Goal: Information Seeking & Learning: Check status

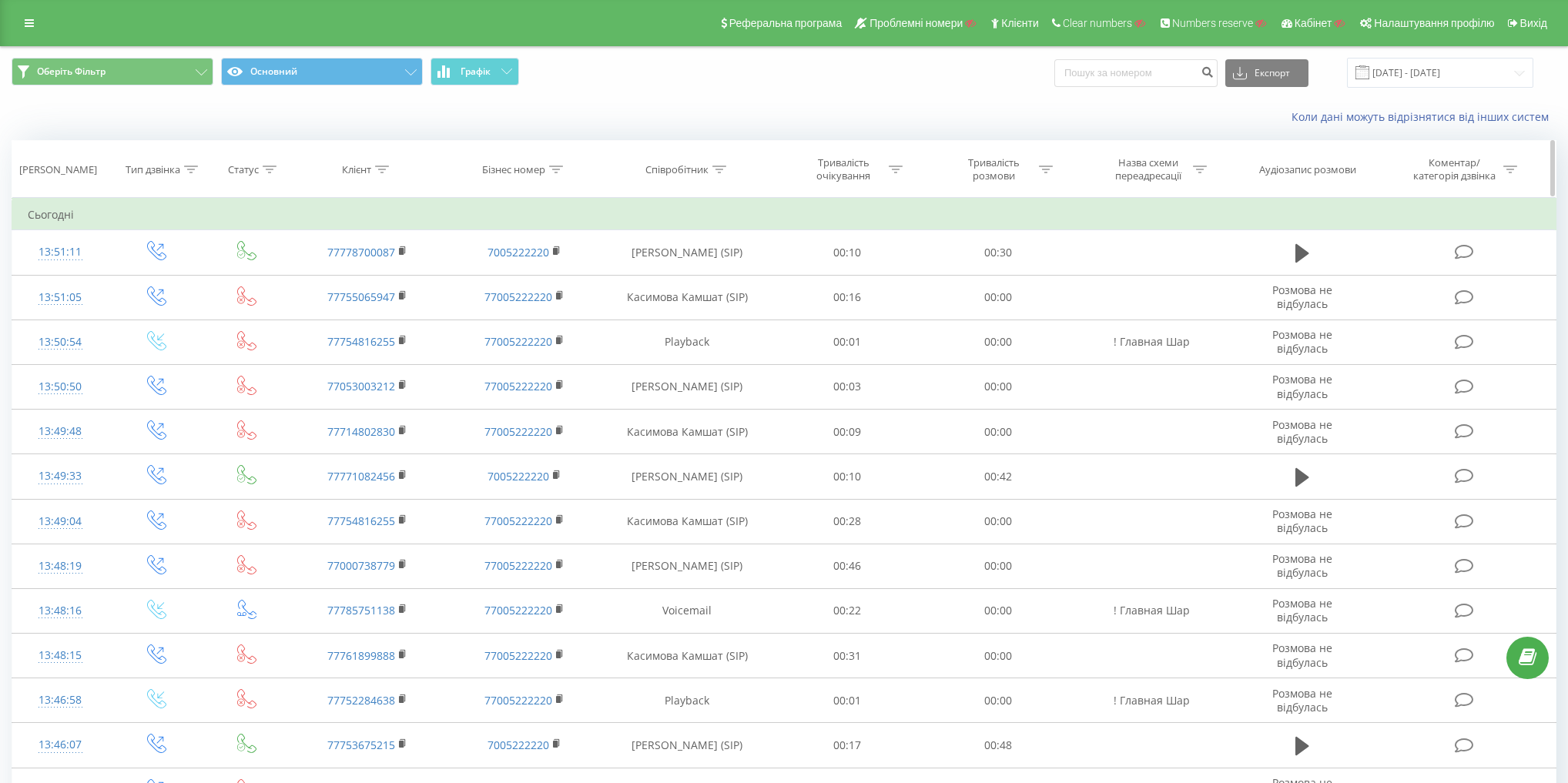
click at [672, 170] on div "Співробітник" at bounding box center [677, 170] width 63 height 13
click at [693, 280] on input "text" at bounding box center [688, 280] width 136 height 27
paste input "Дулатов Азамат"
type input "Дулатов Азамат"
click at [722, 307] on span "OK" at bounding box center [720, 310] width 43 height 24
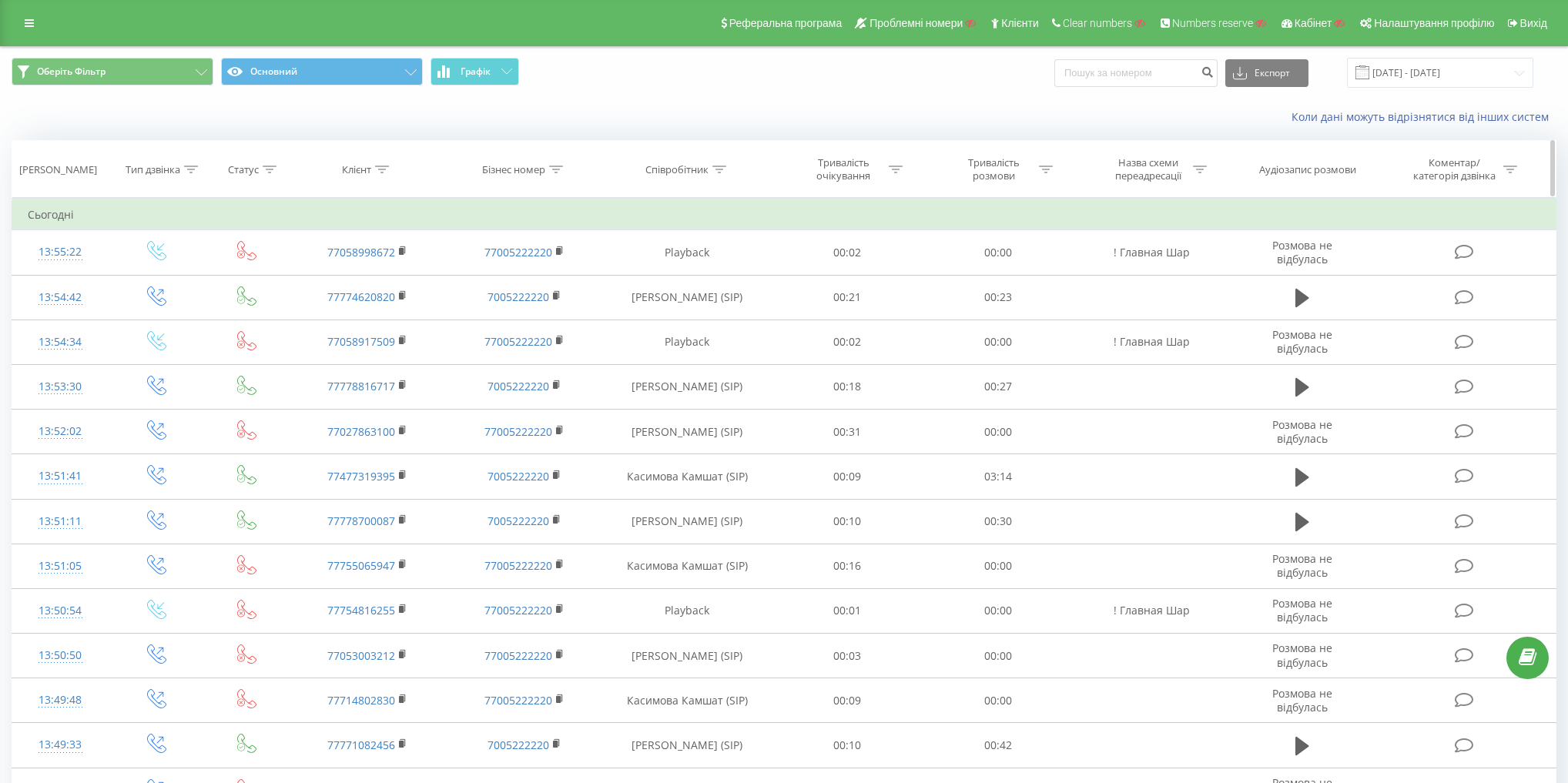
click at [699, 170] on div "Співробітник" at bounding box center [677, 170] width 63 height 13
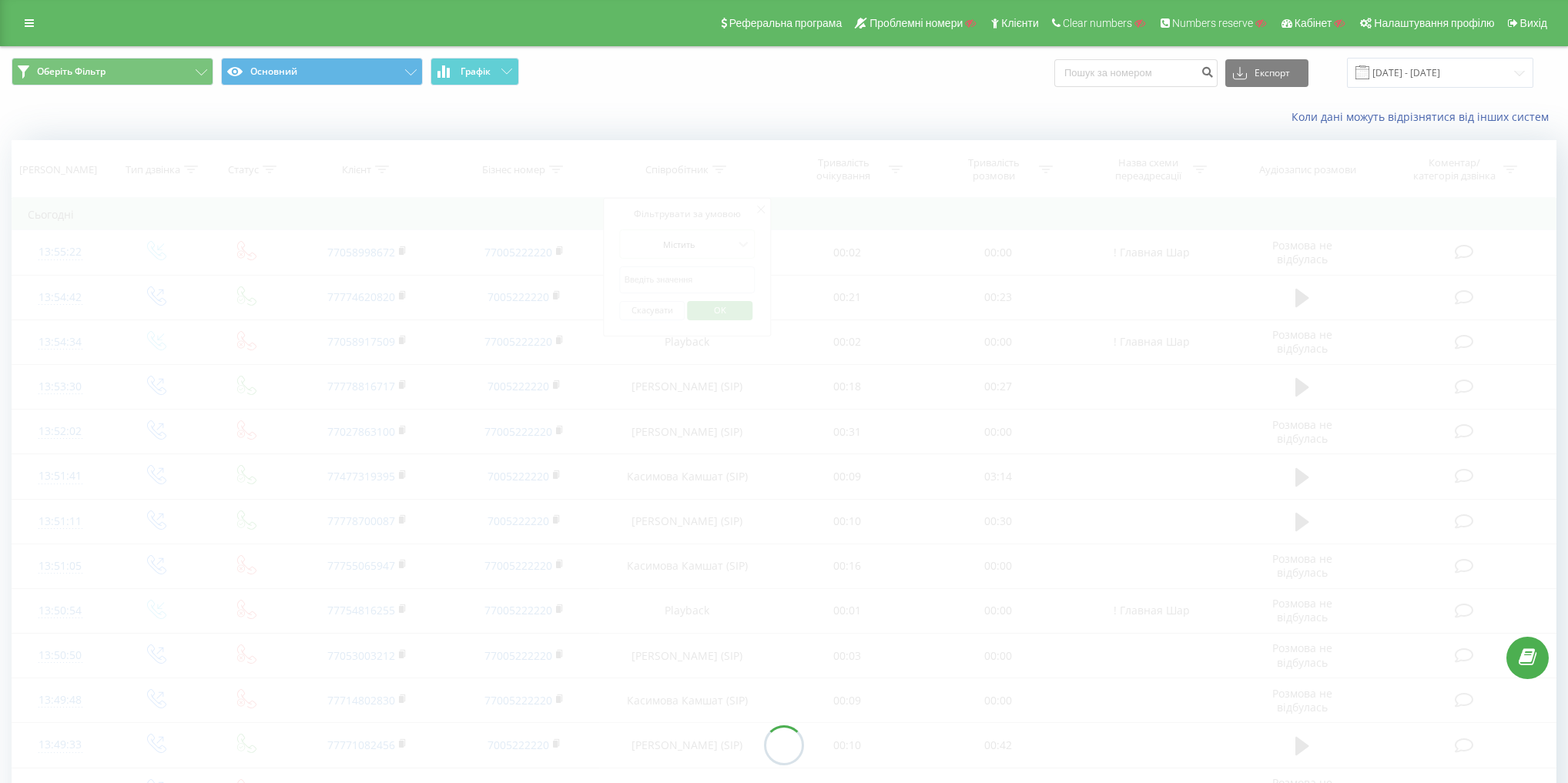
click at [702, 279] on div at bounding box center [784, 746] width 1545 height 1211
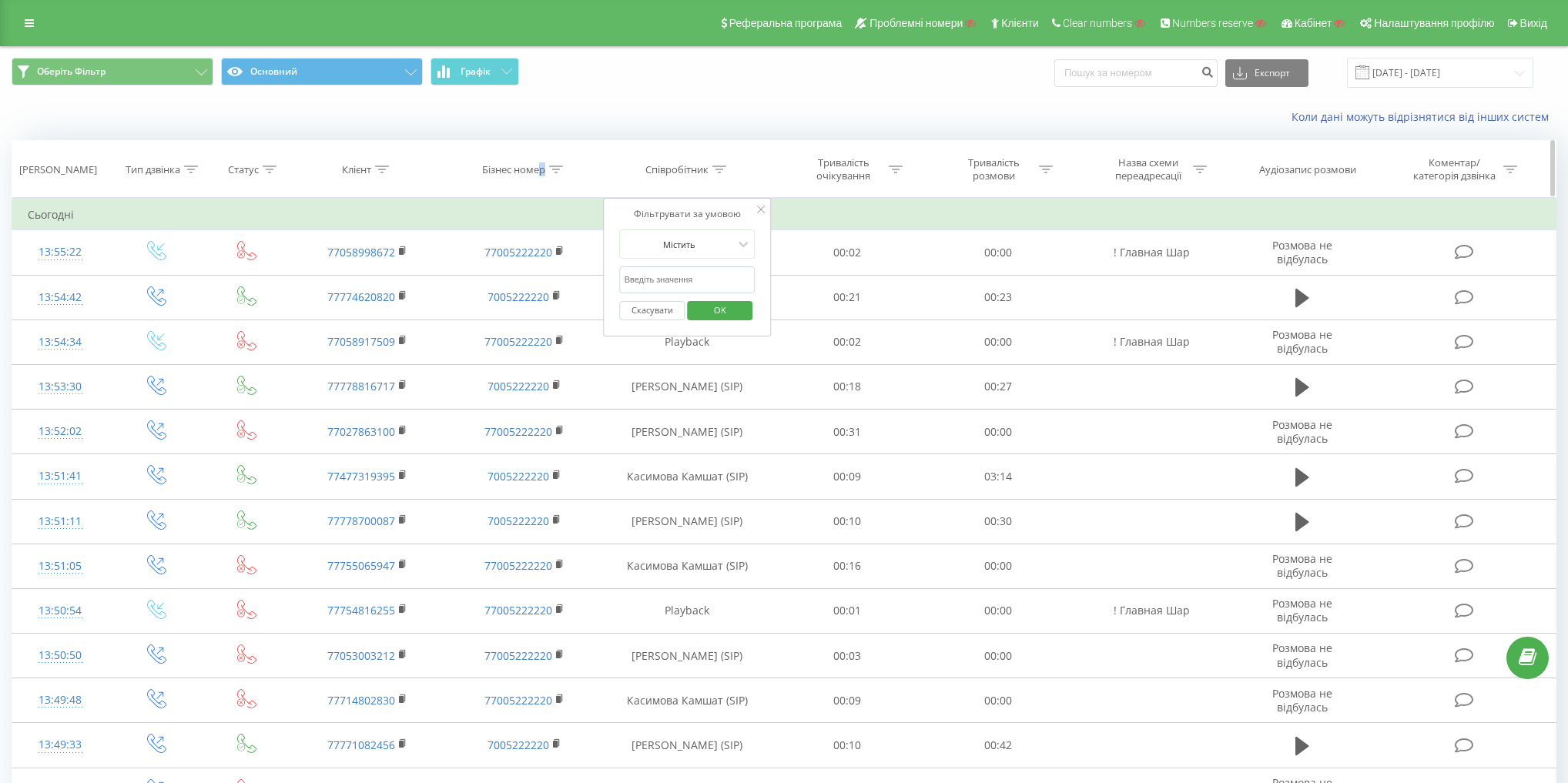
click at [543, 168] on div "Бізнес номер" at bounding box center [514, 170] width 63 height 13
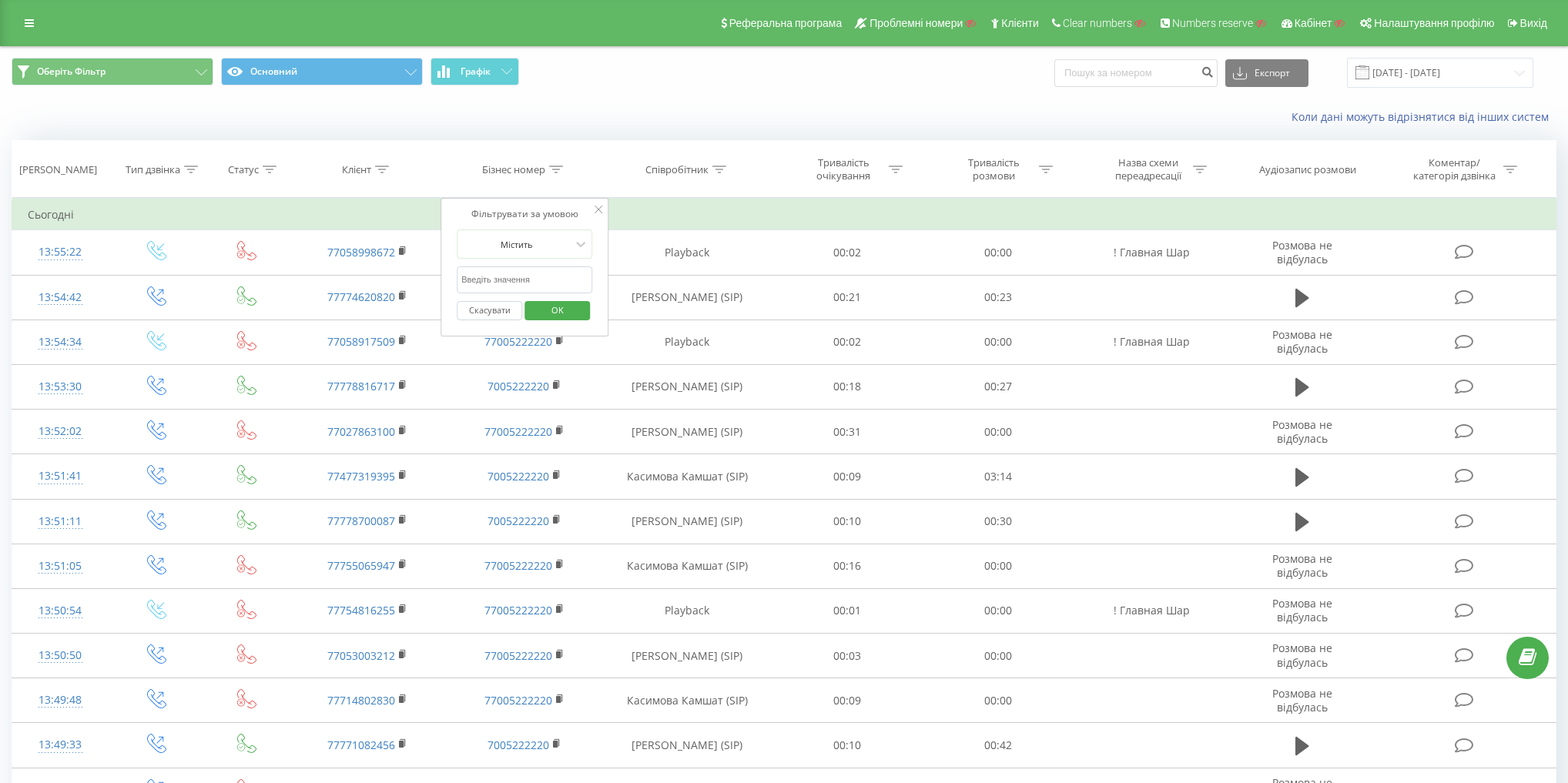
click at [536, 261] on form "Містить Скасувати OK" at bounding box center [525, 279] width 136 height 99
click at [537, 279] on input "text" at bounding box center [525, 280] width 136 height 27
paste input "7080027788"
type input "7080027788"
click at [550, 312] on span "OK" at bounding box center [557, 310] width 43 height 24
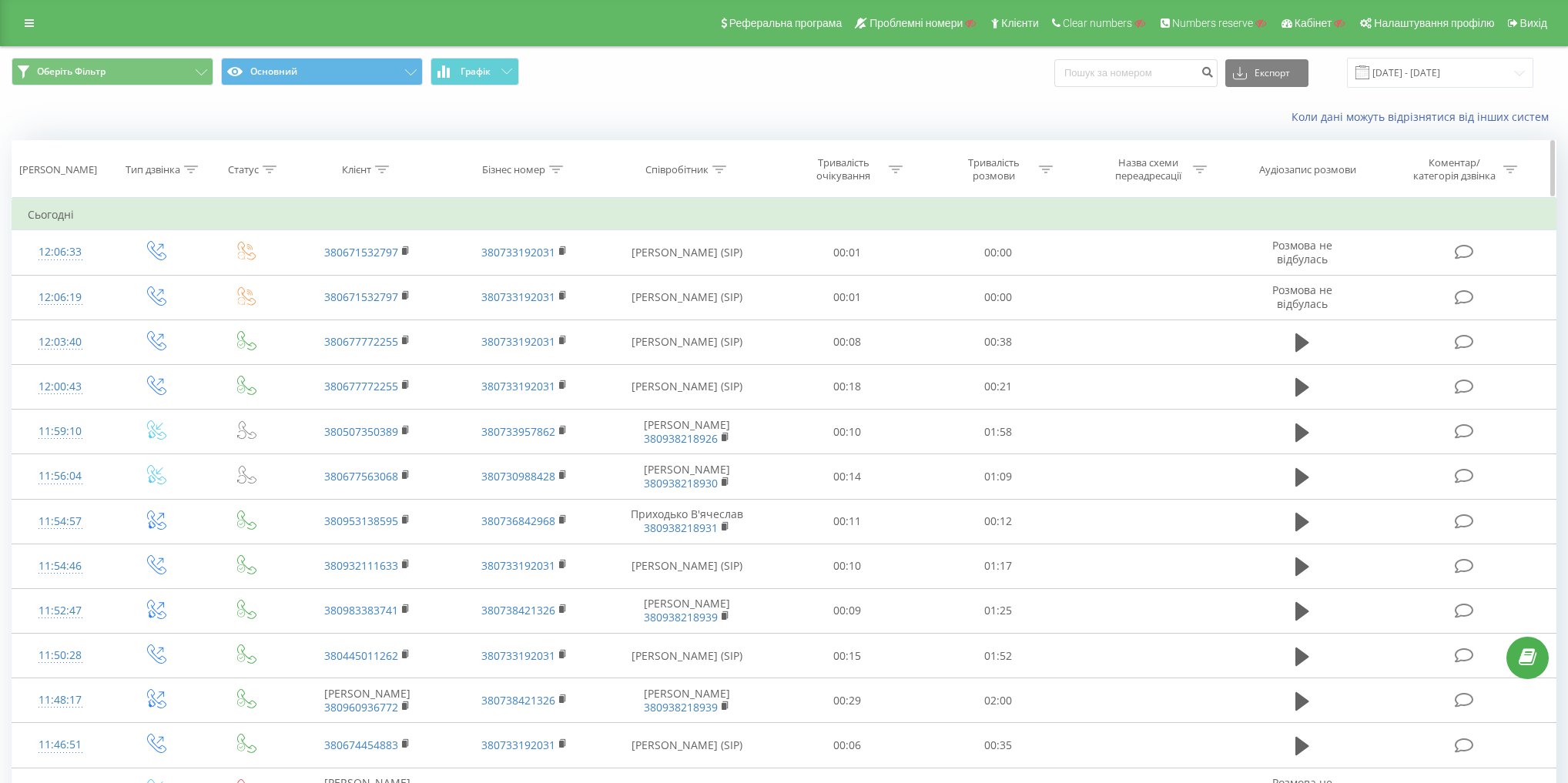
click at [378, 171] on div at bounding box center [382, 170] width 14 height 13
click at [372, 280] on input "text" at bounding box center [369, 280] width 136 height 27
paste input "7772255"
type input "7772255"
click at [406, 311] on span "OK" at bounding box center [400, 310] width 43 height 24
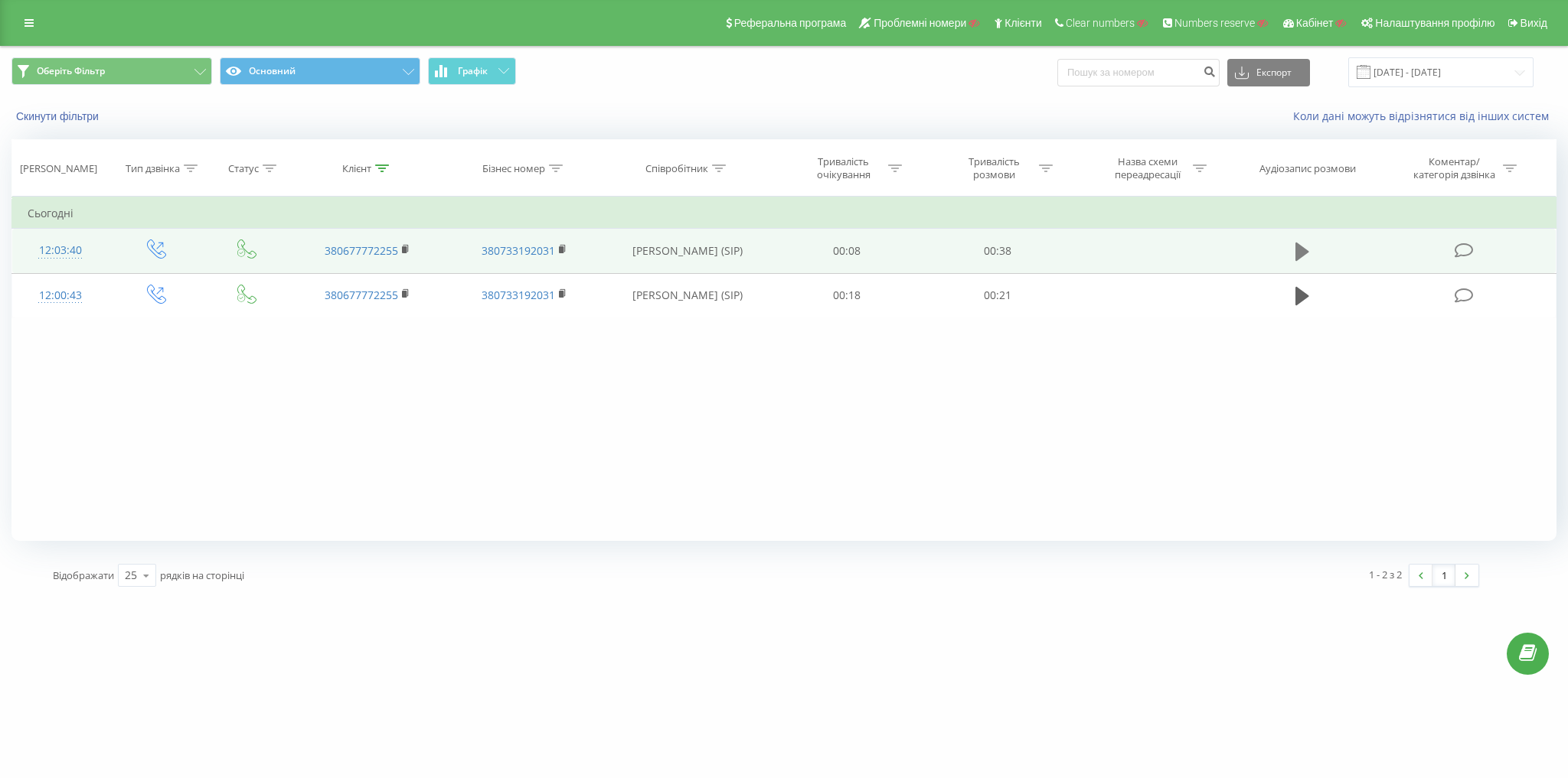
click at [1303, 243] on icon at bounding box center [1302, 251] width 14 height 21
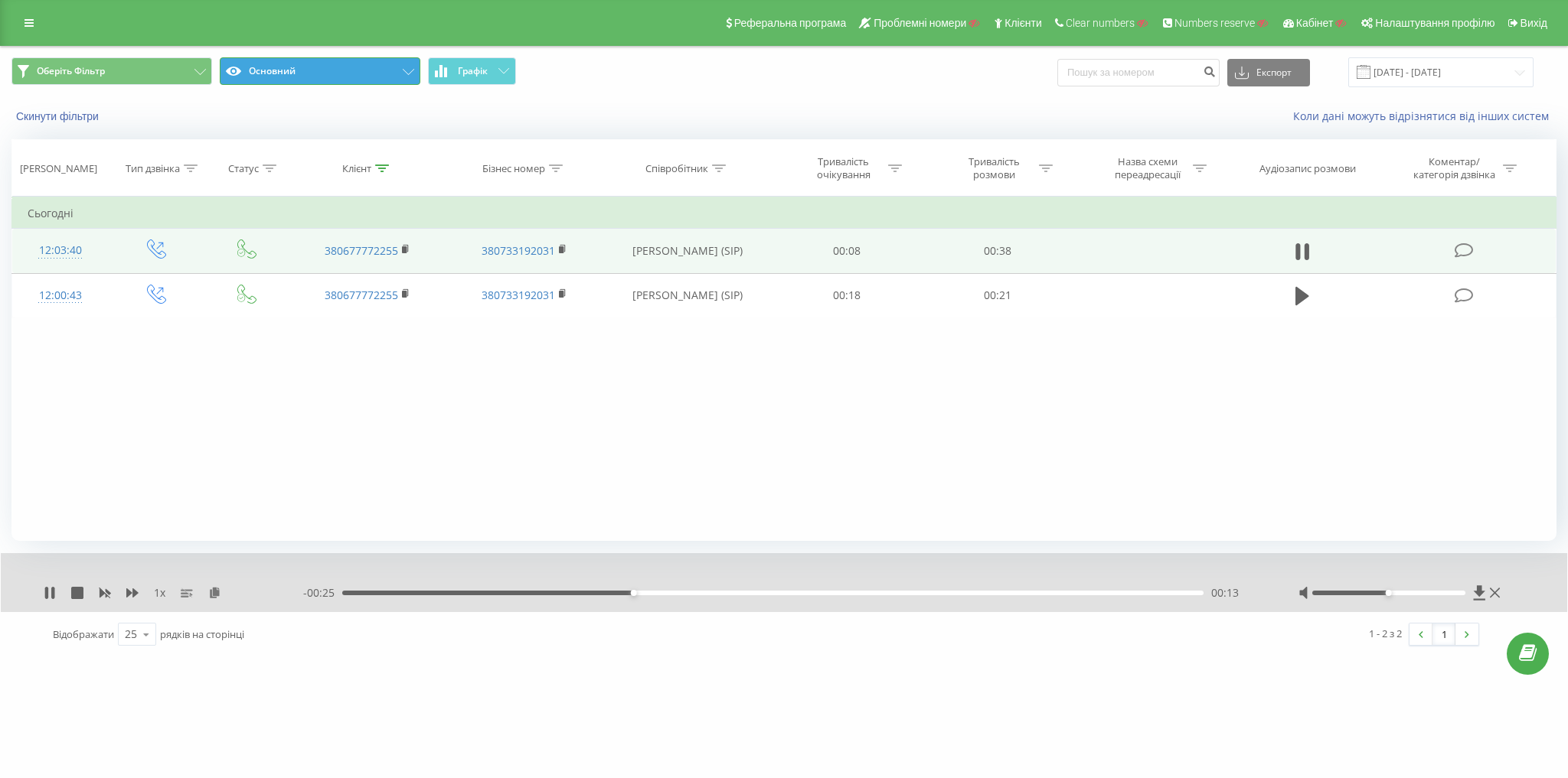
click at [285, 73] on button "Основний" at bounding box center [320, 71] width 201 height 27
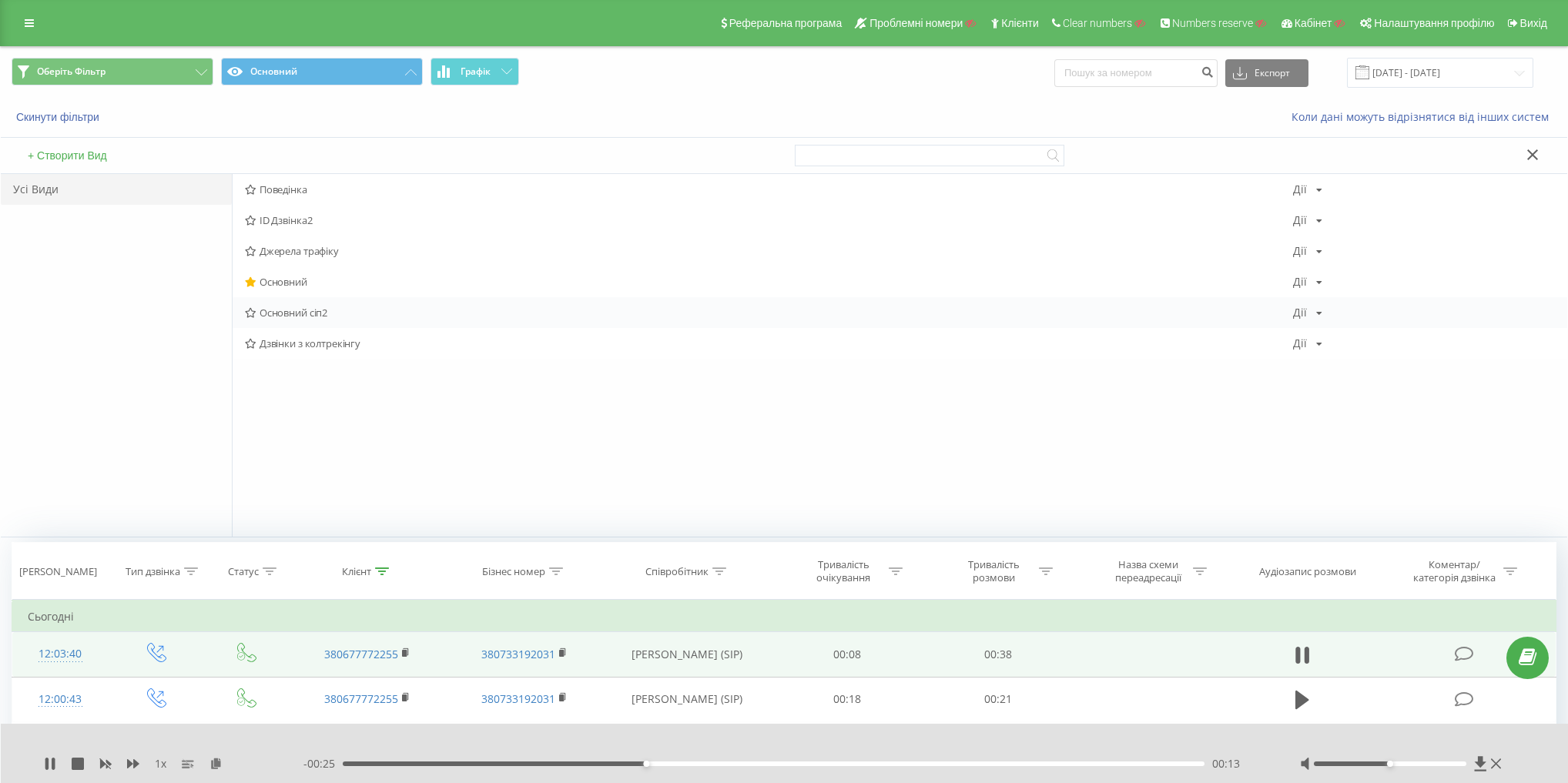
click at [307, 317] on span "Основний сіп2" at bounding box center [769, 313] width 1048 height 11
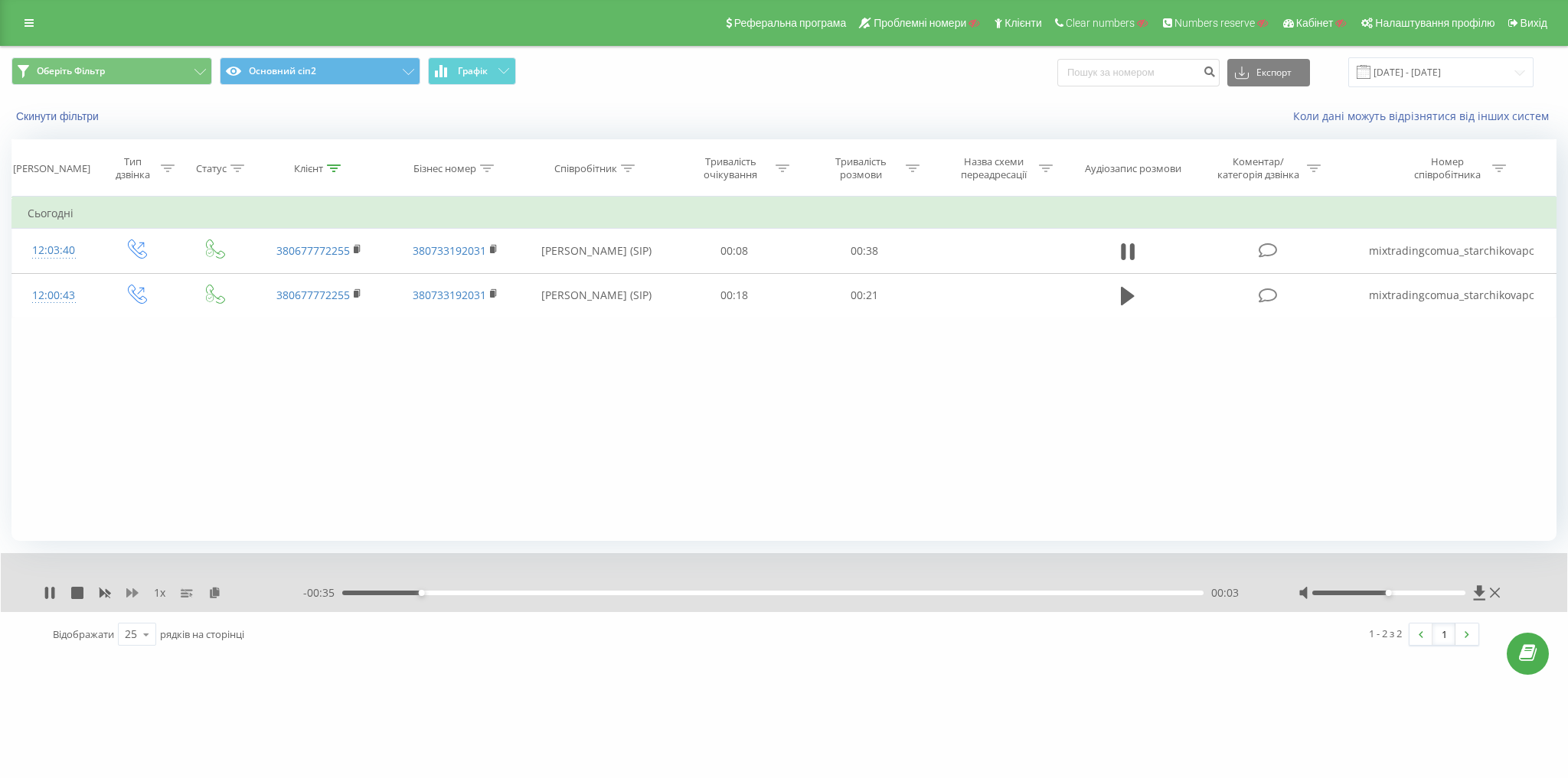
click at [134, 591] on icon at bounding box center [133, 594] width 13 height 13
click at [133, 594] on icon at bounding box center [133, 593] width 13 height 9
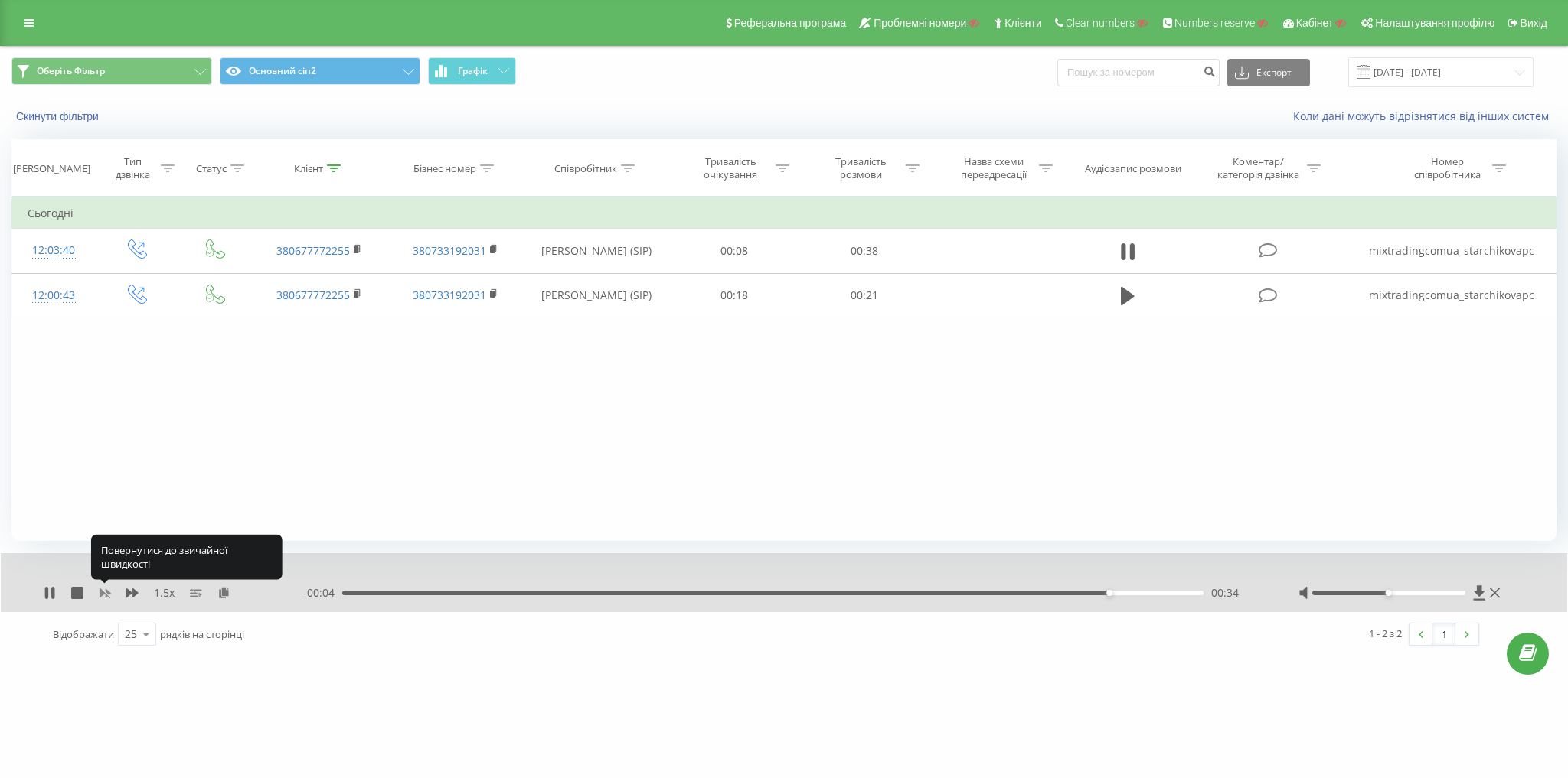
click at [104, 591] on rect at bounding box center [104, 593] width 12 height 12
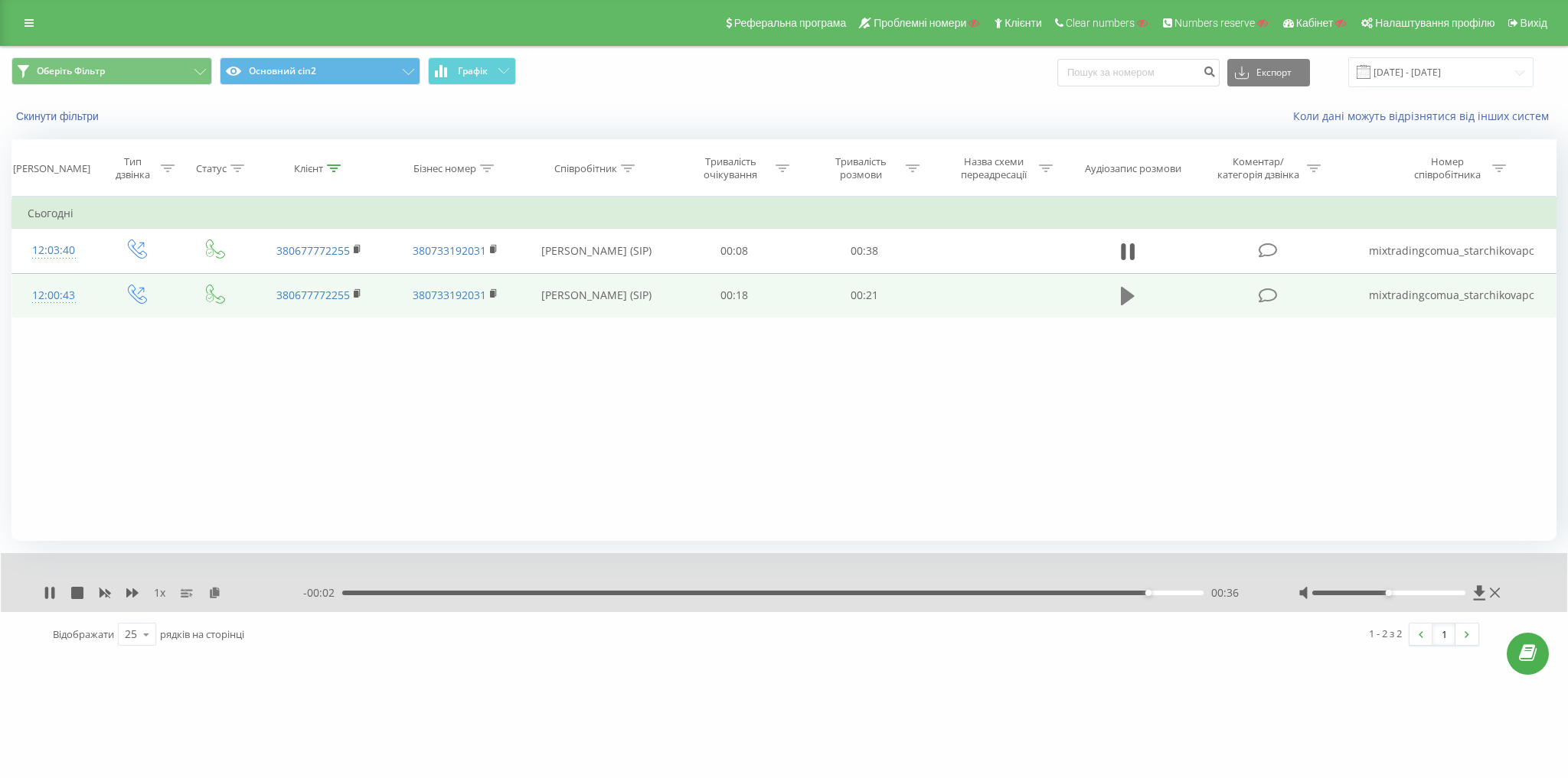
click at [1128, 291] on icon at bounding box center [1128, 296] width 14 height 18
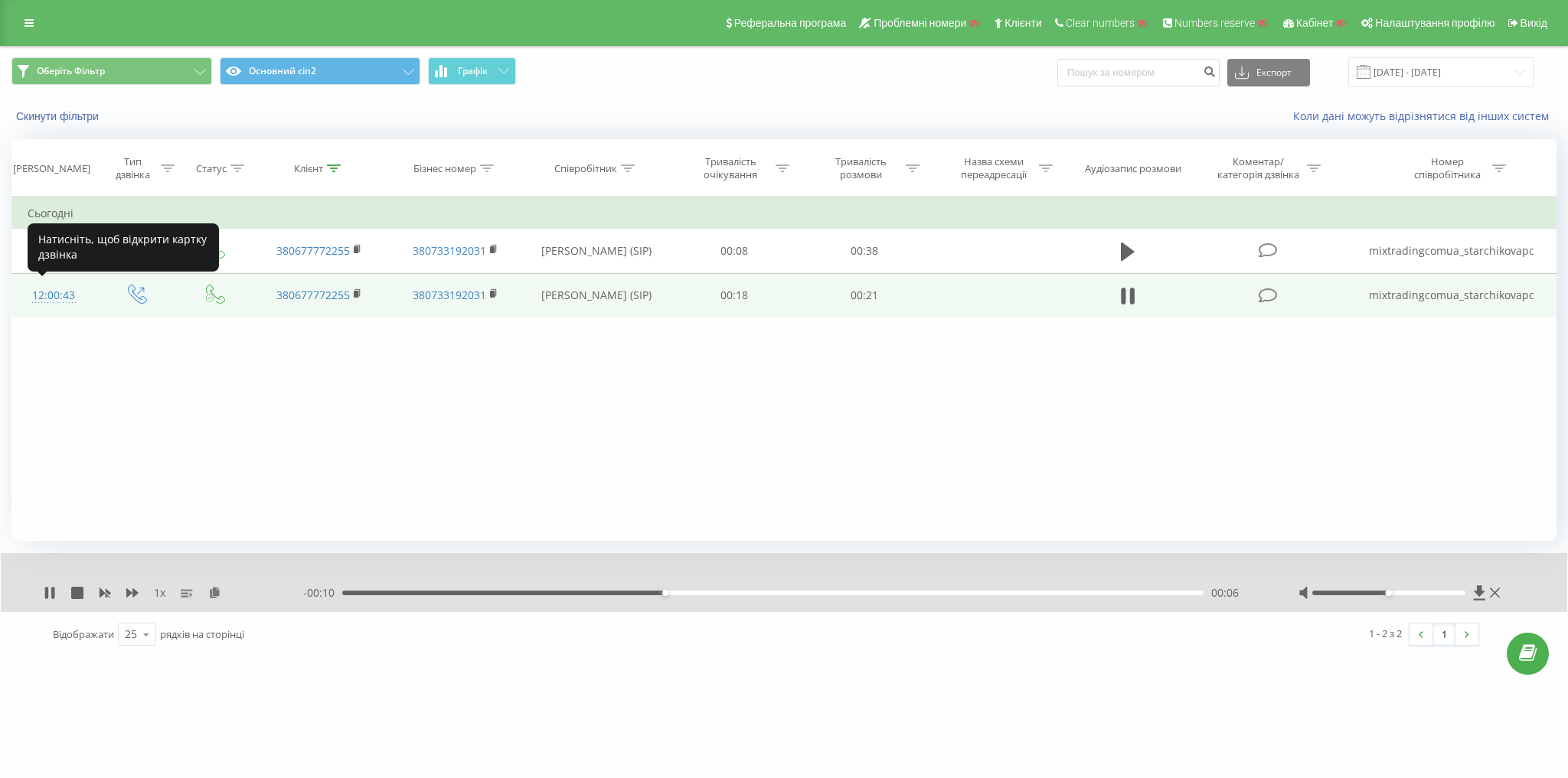
click at [53, 295] on div "12:00:43" at bounding box center [53, 296] width 53 height 30
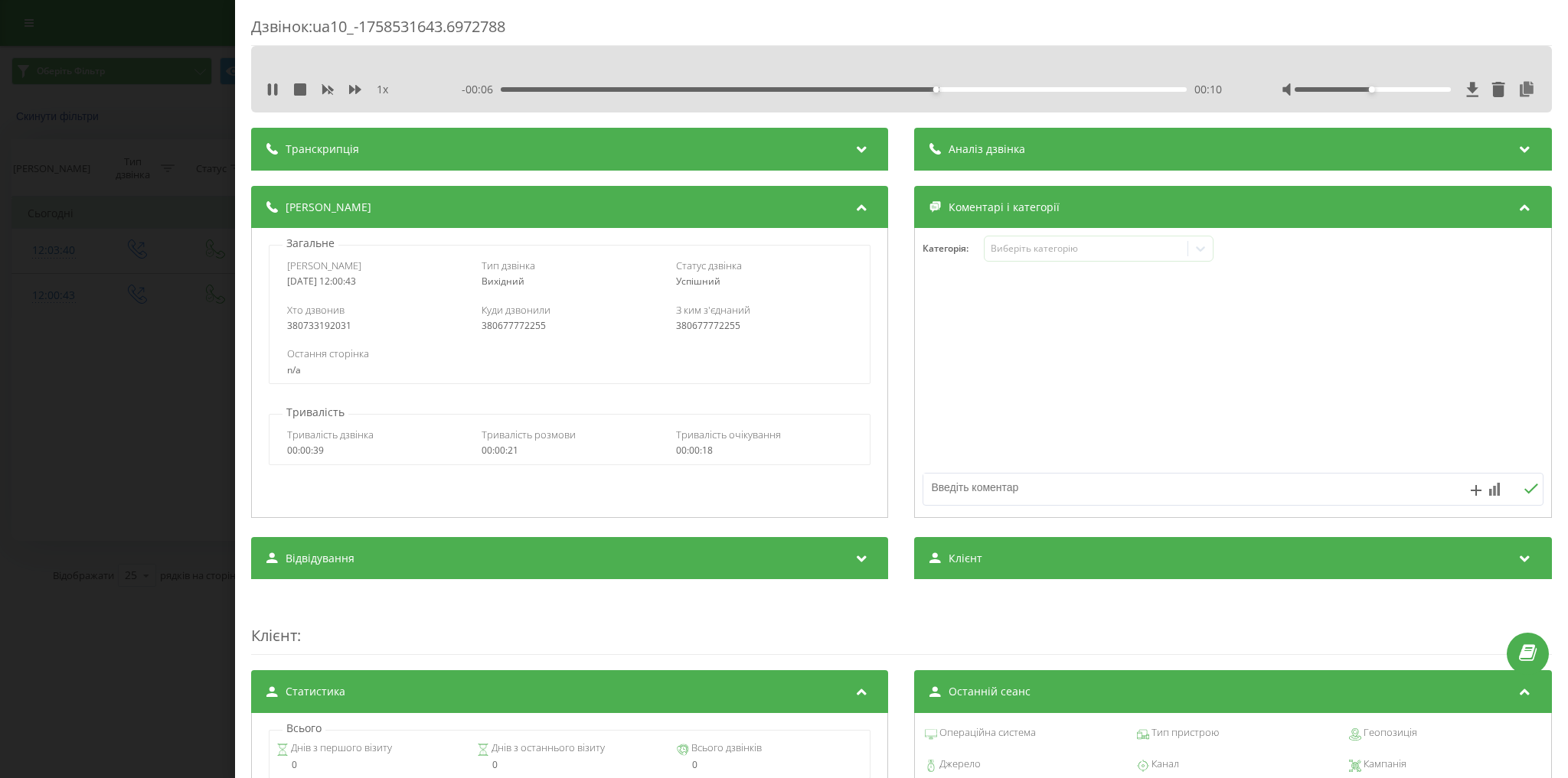
click at [53, 311] on div "Дзвінок : ua10_-1758531643.6972788 1 x - 00:06 00:10 00:10 Транскрипція Для AI-…" at bounding box center [784, 389] width 1568 height 778
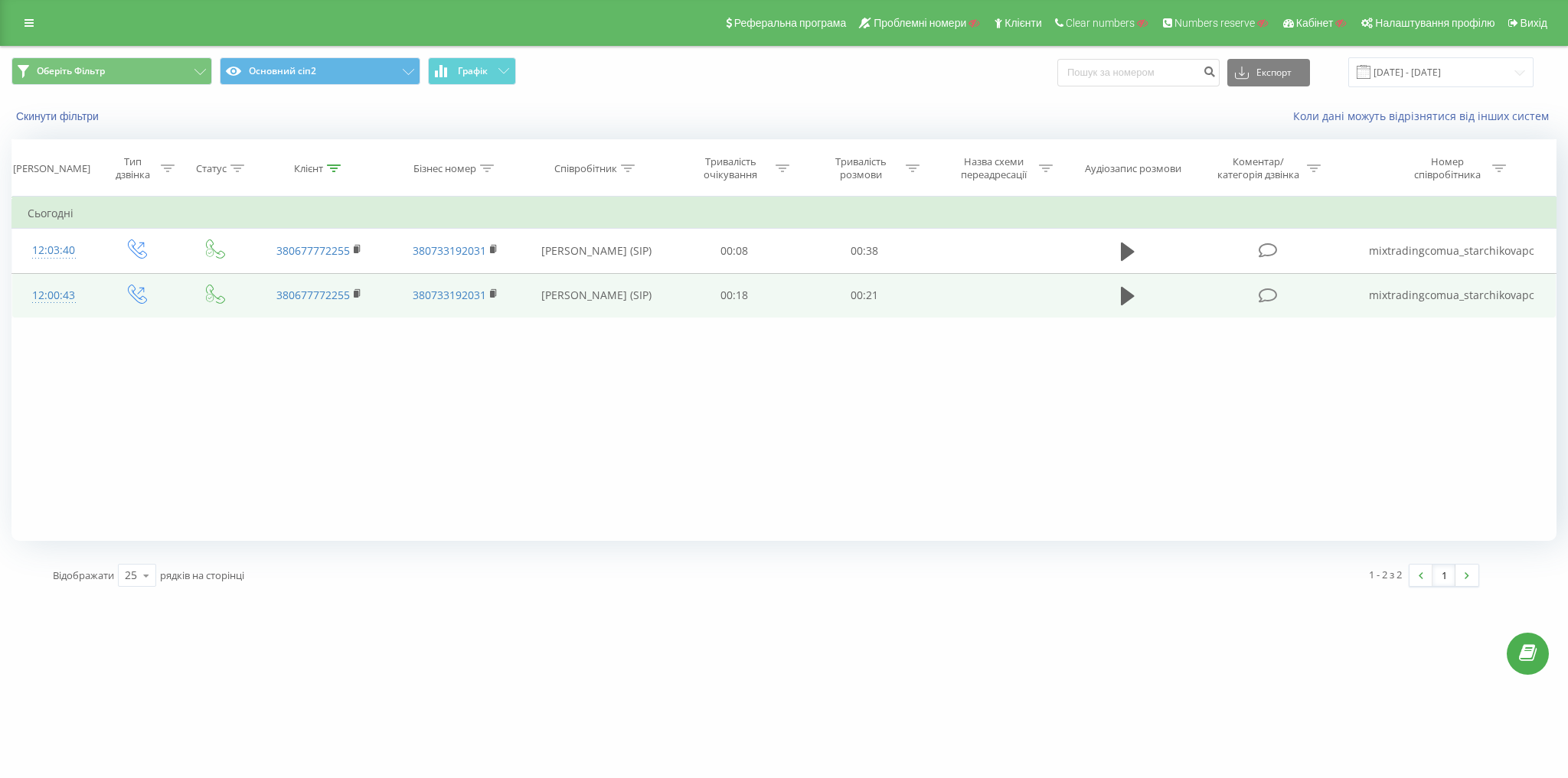
click at [63, 294] on div "12:00:43" at bounding box center [53, 296] width 53 height 30
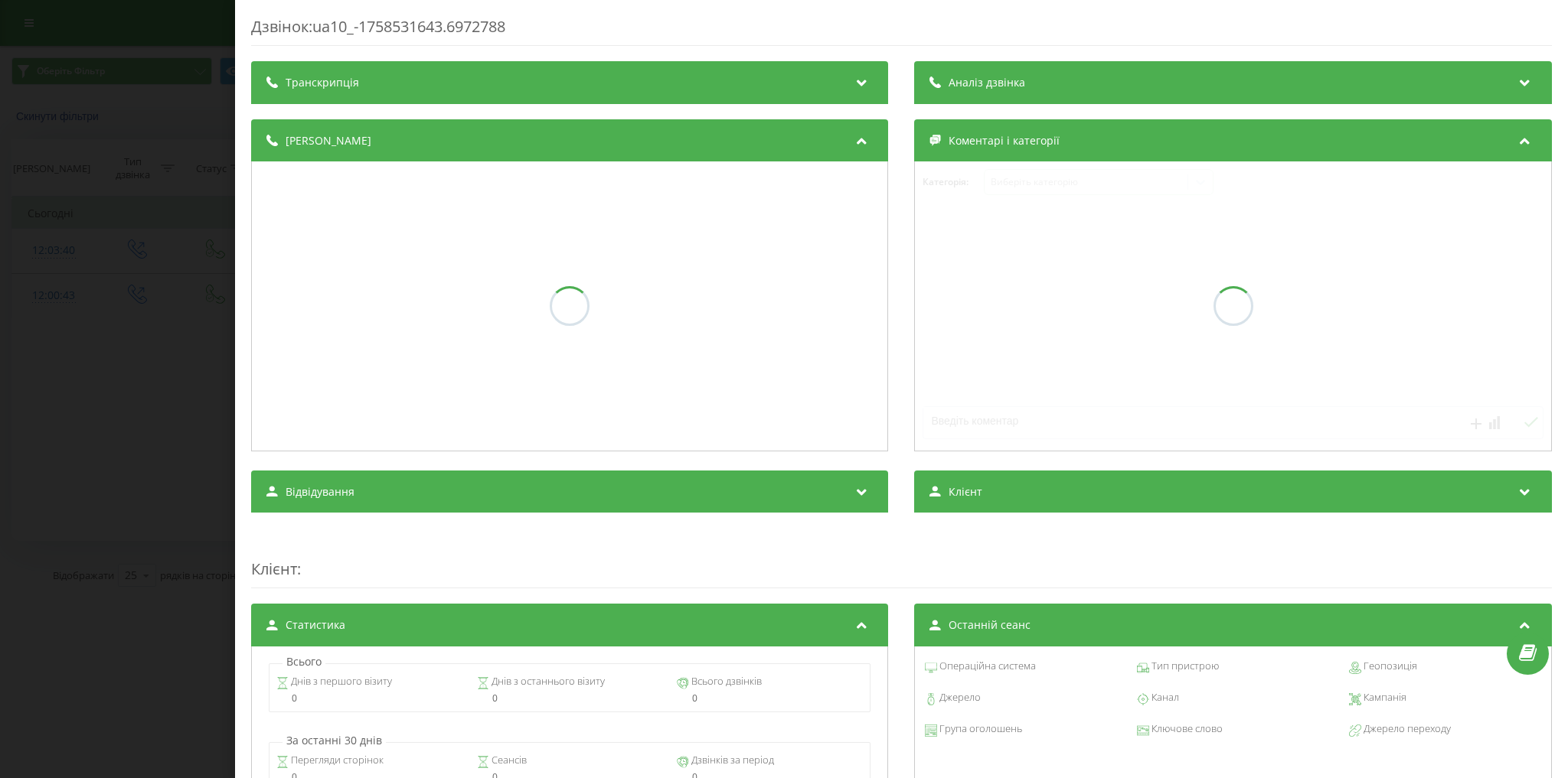
click at [60, 264] on div "Дзвінок : ua10_-1758531643.6972788 Транскрипція Аналіз дзвінка Деталі дзвінка К…" at bounding box center [784, 389] width 1568 height 778
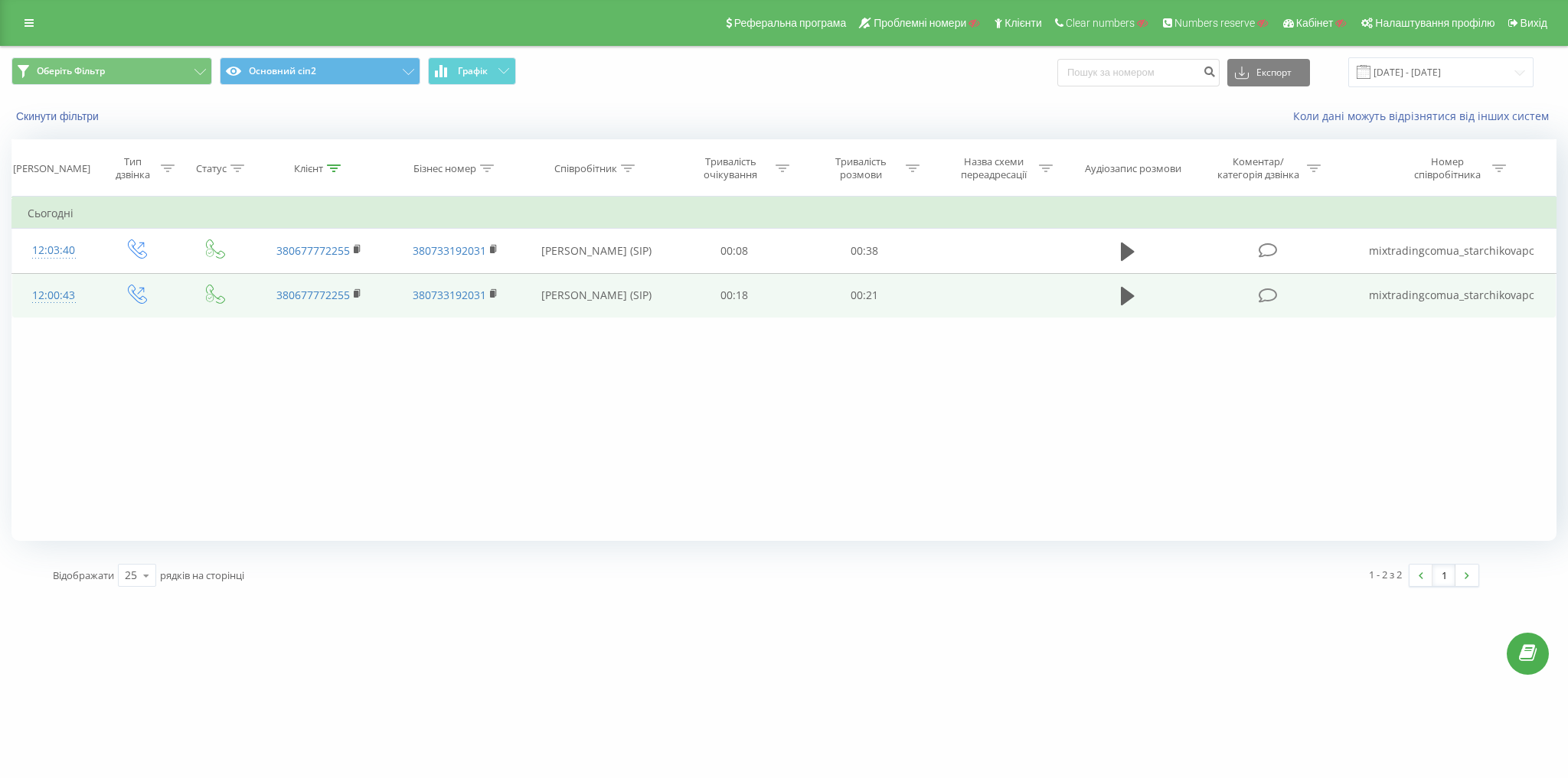
click at [1426, 290] on td "mixtradingcomua_starchikovapc" at bounding box center [1452, 295] width 209 height 45
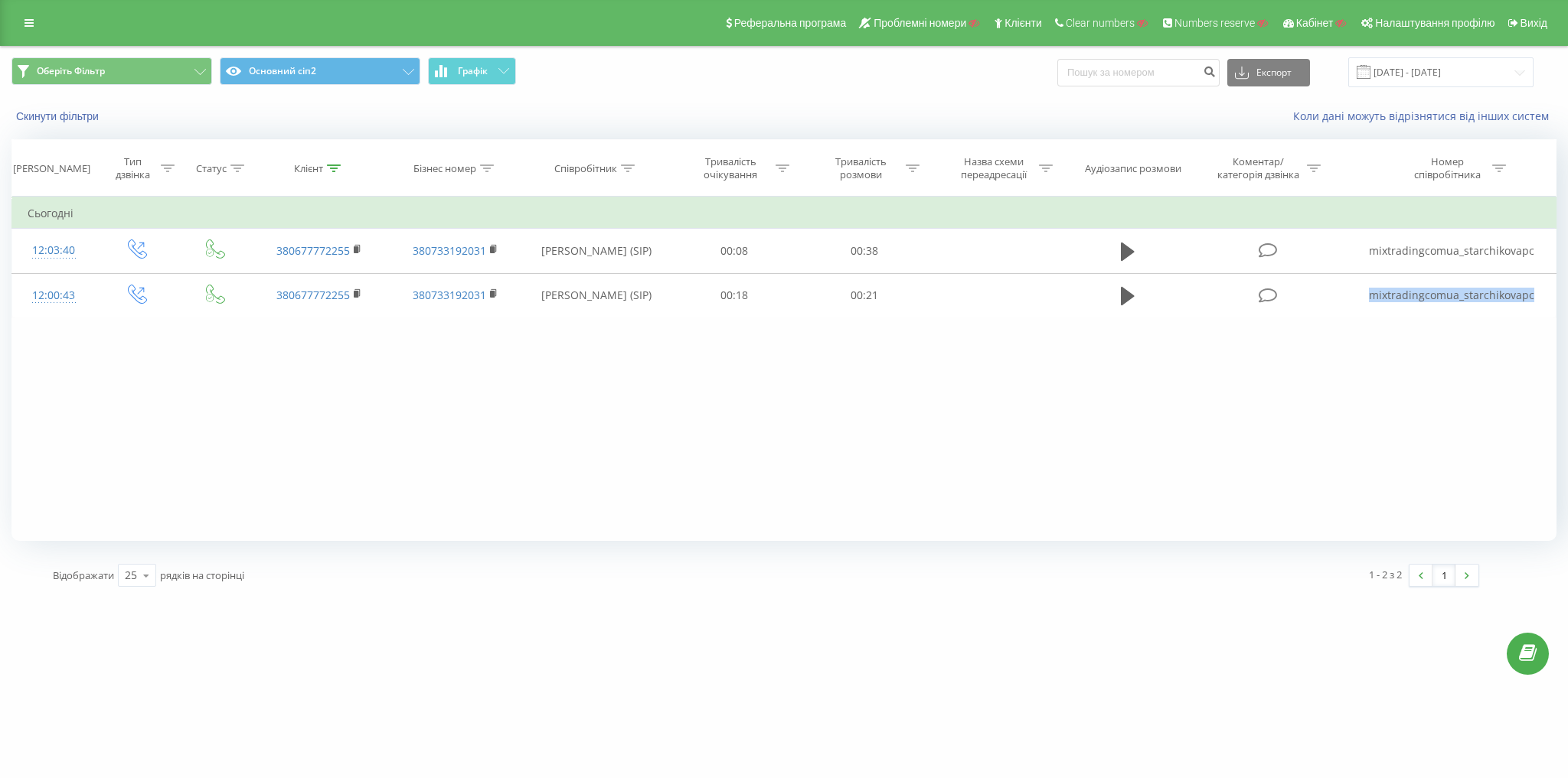
copy td "mixtradingcomua_starchikovapc"
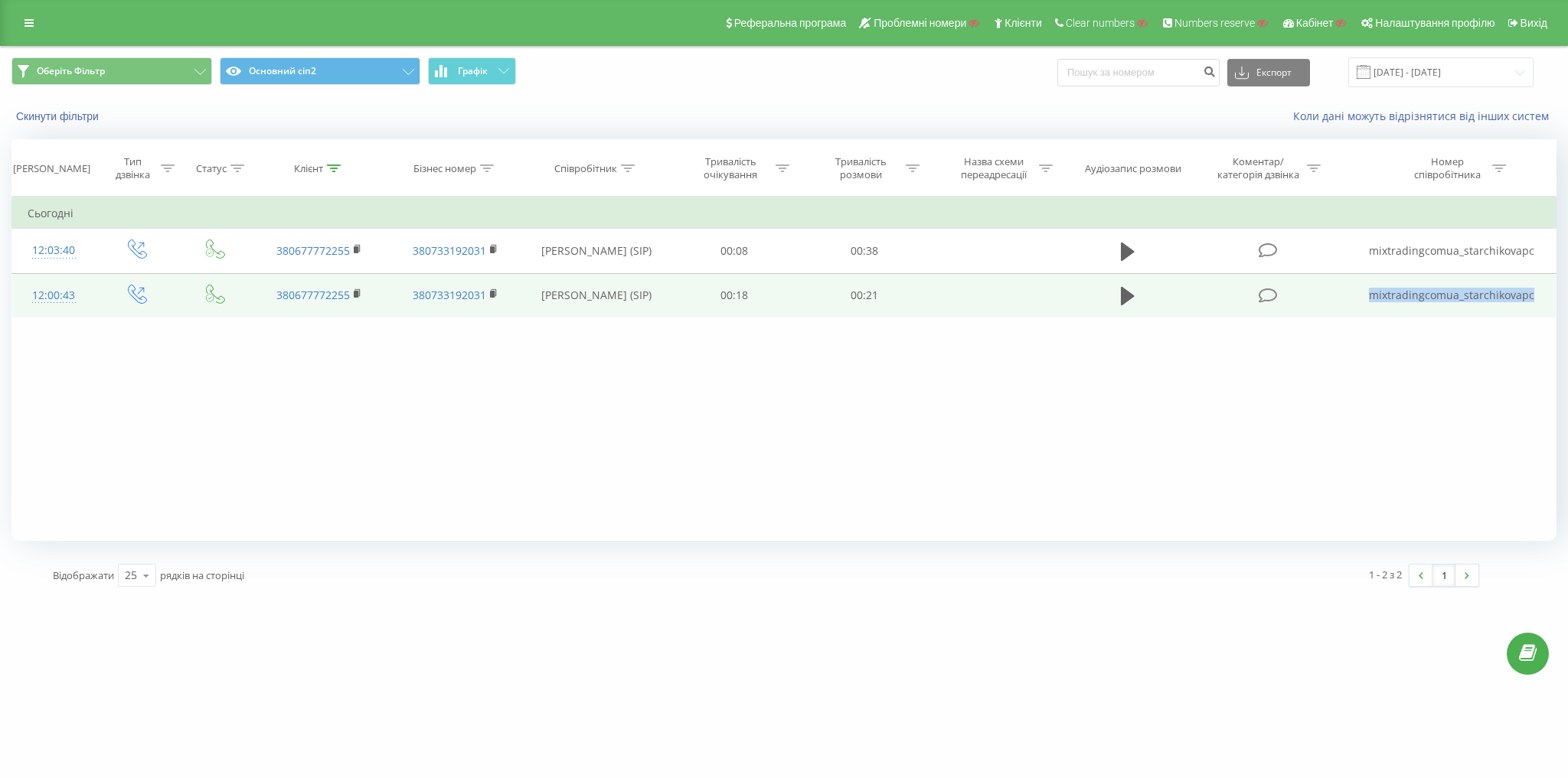
click at [1443, 289] on td "mixtradingcomua_starchikovapc" at bounding box center [1452, 295] width 209 height 45
click at [1456, 288] on td "mixtradingcomua_starchikovapc" at bounding box center [1452, 295] width 209 height 45
click at [1456, 287] on td "mixtradingcomua_starchikovapc" at bounding box center [1452, 295] width 209 height 45
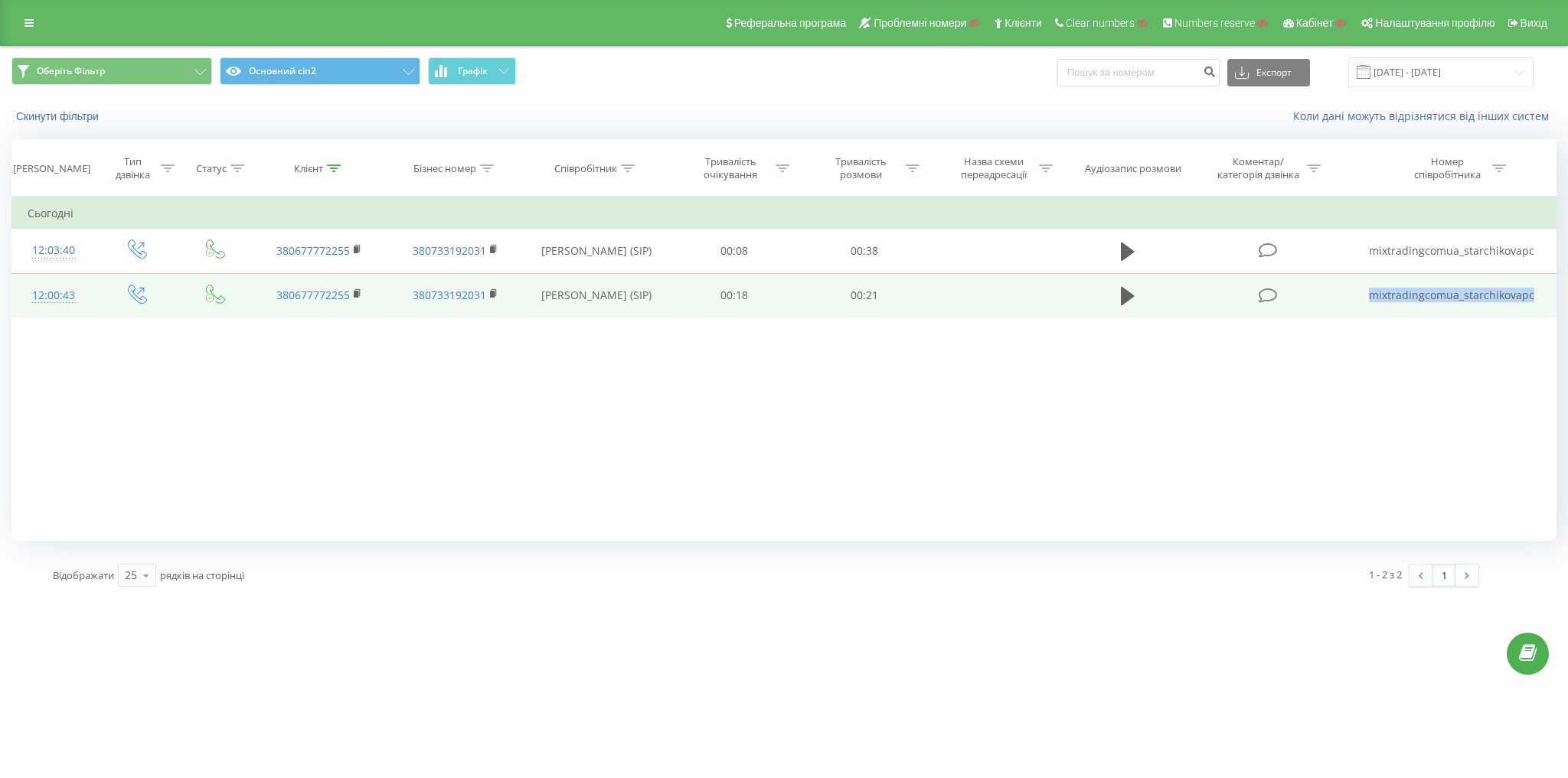
click at [1456, 287] on td "mixtradingcomua_starchikovapc" at bounding box center [1452, 295] width 209 height 45
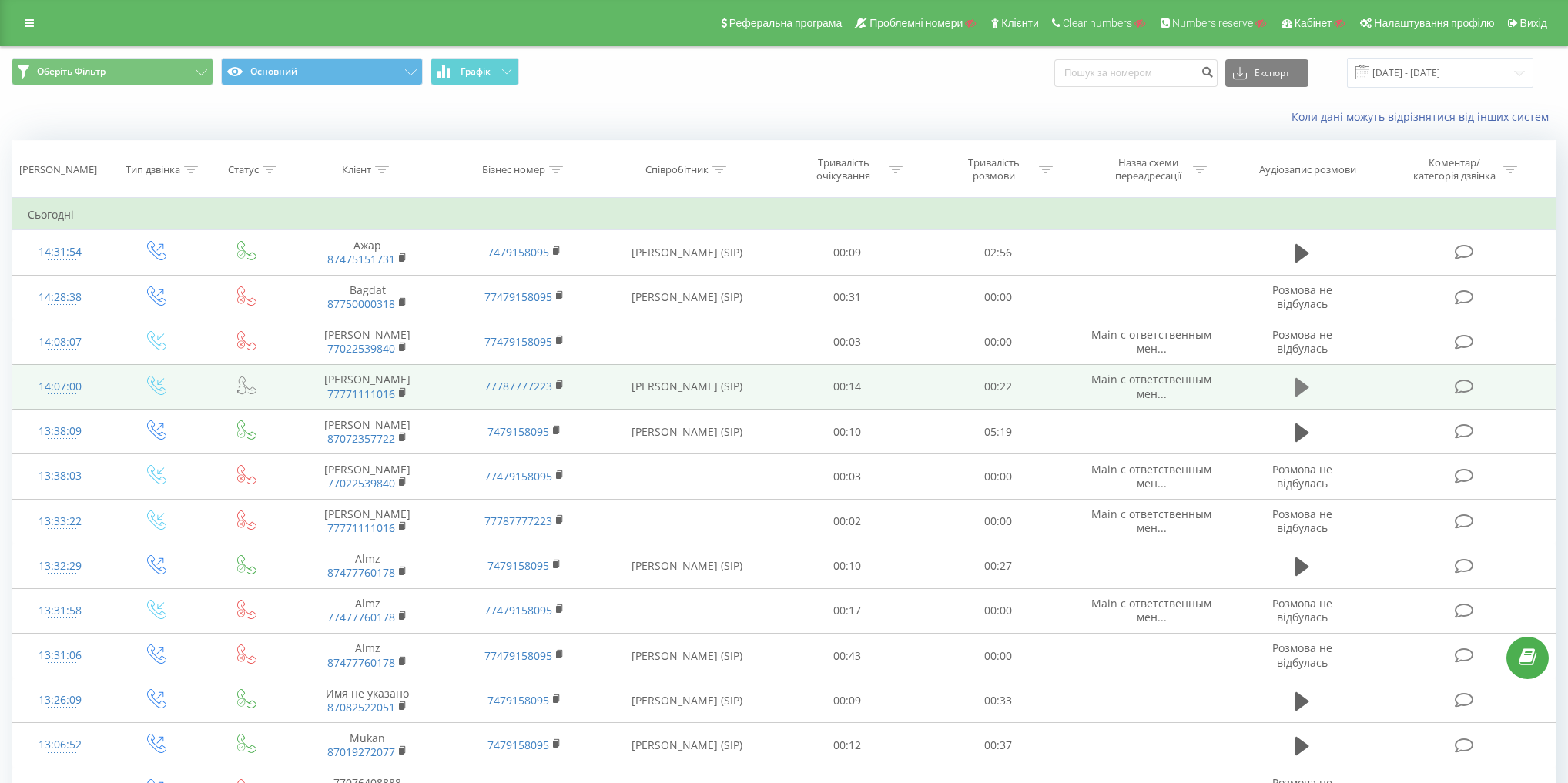
click at [1306, 388] on icon at bounding box center [1302, 387] width 14 height 18
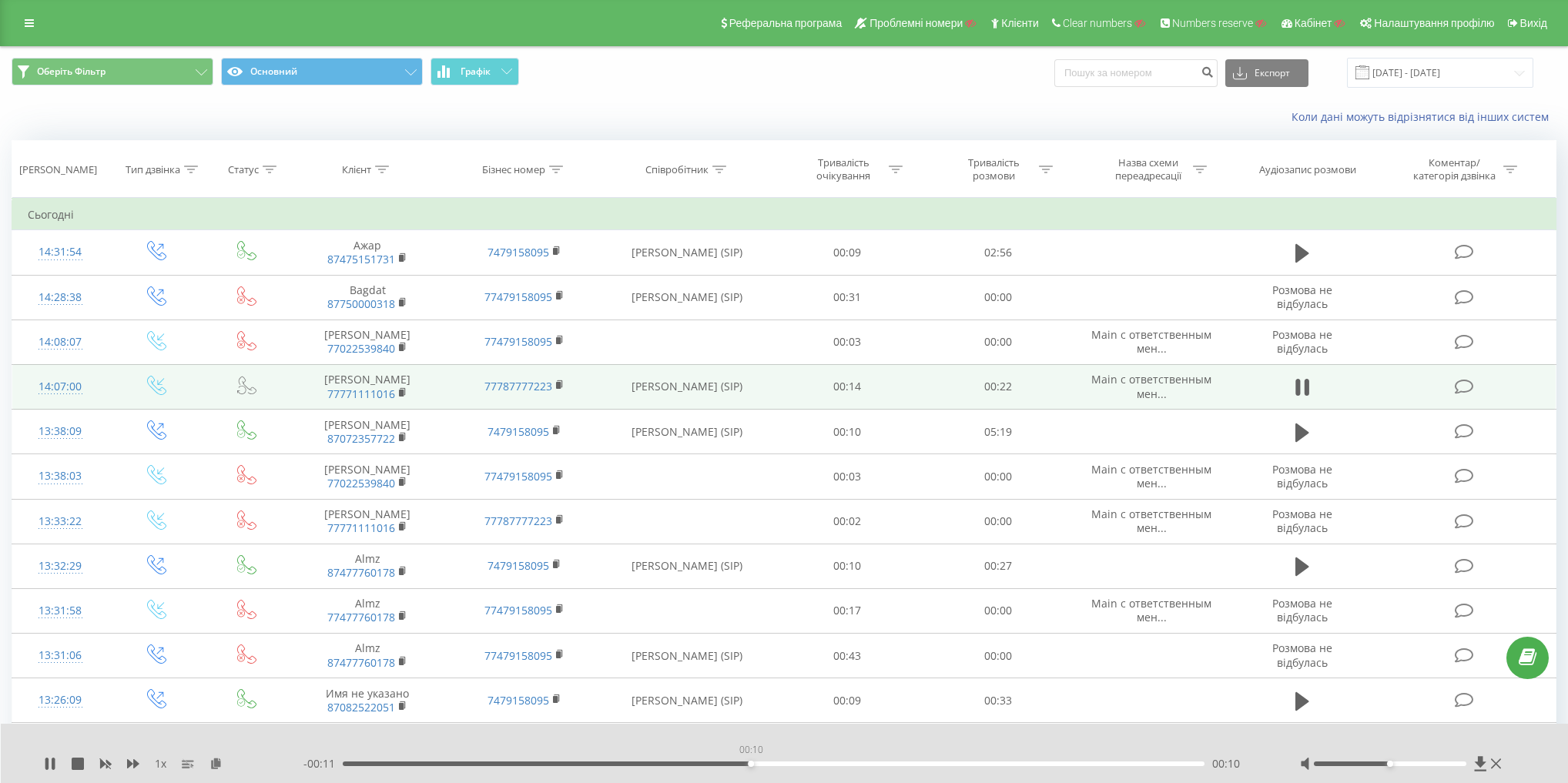
click at [750, 762] on div "00:10" at bounding box center [773, 764] width 862 height 5
click at [1304, 382] on icon at bounding box center [1307, 387] width 5 height 17
